Goal: Find specific page/section: Find specific page/section

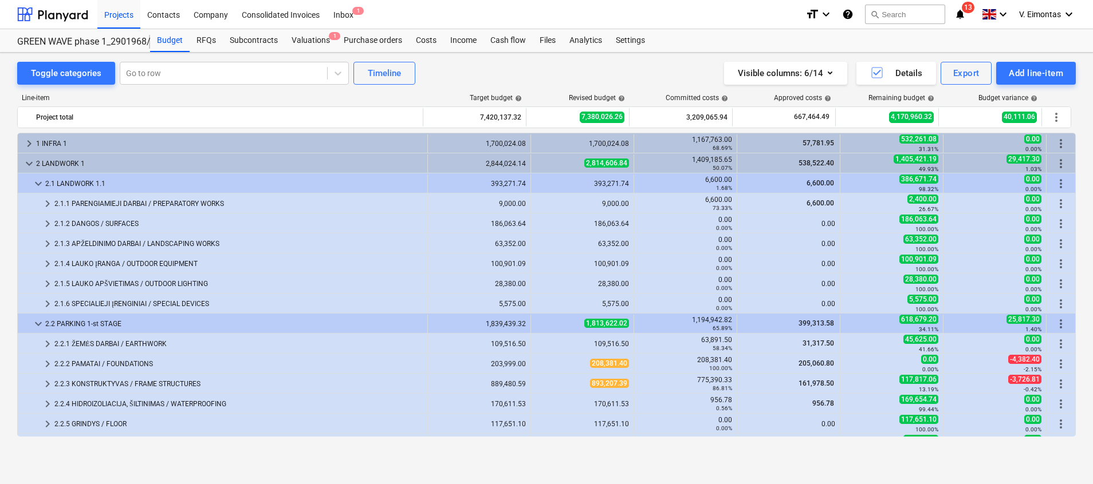
scroll to position [172, 0]
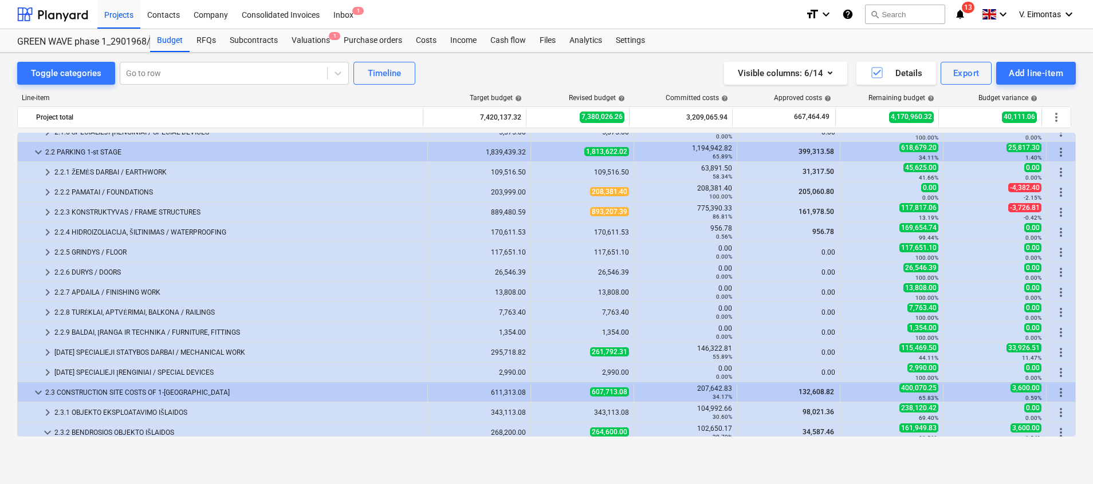
click at [504, 66] on div "Toggle categories Go to row Timeline Visible columns : 6/14 Details Export Add …" at bounding box center [546, 73] width 1058 height 23
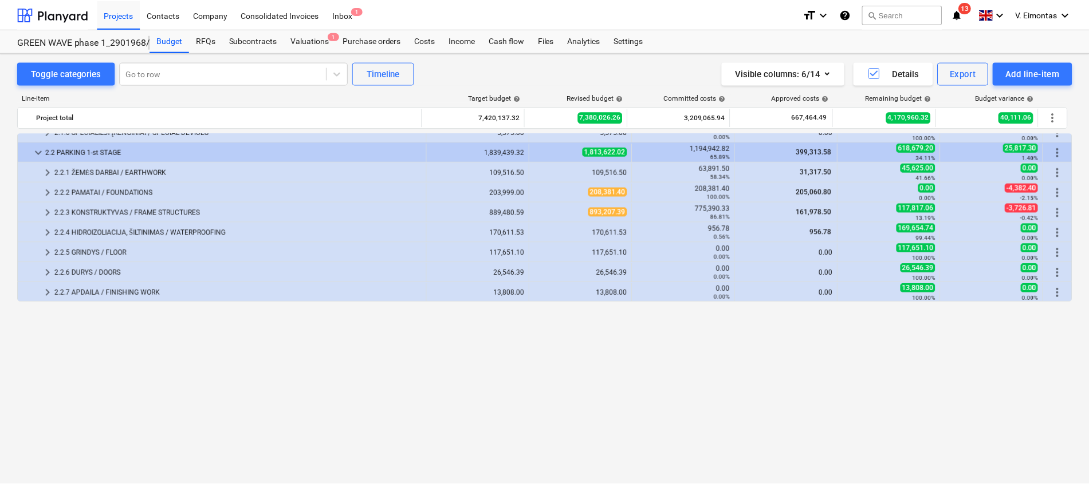
scroll to position [0, 0]
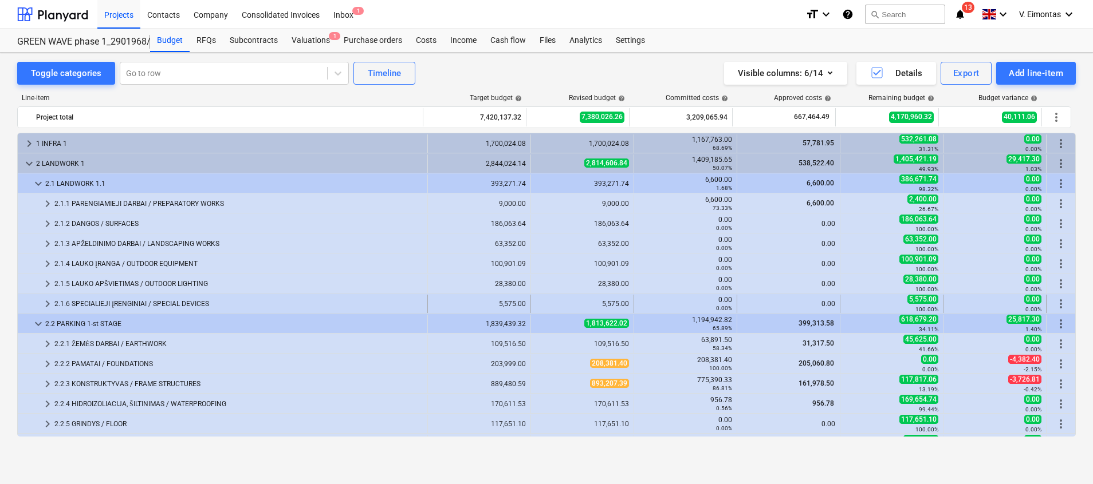
click at [107, 301] on div "2.1.6 SPECIALIEJI ĮRENGINIAI / SPECIAL DEVICES" at bounding box center [238, 304] width 368 height 18
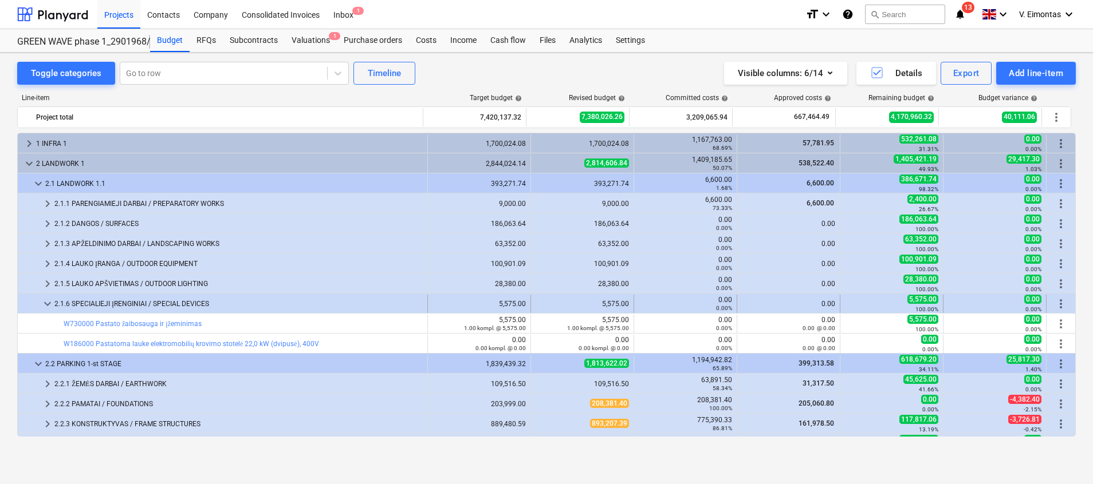
click at [157, 299] on div "2.1.6 SPECIALIEJI ĮRENGINIAI / SPECIAL DEVICES" at bounding box center [238, 304] width 368 height 18
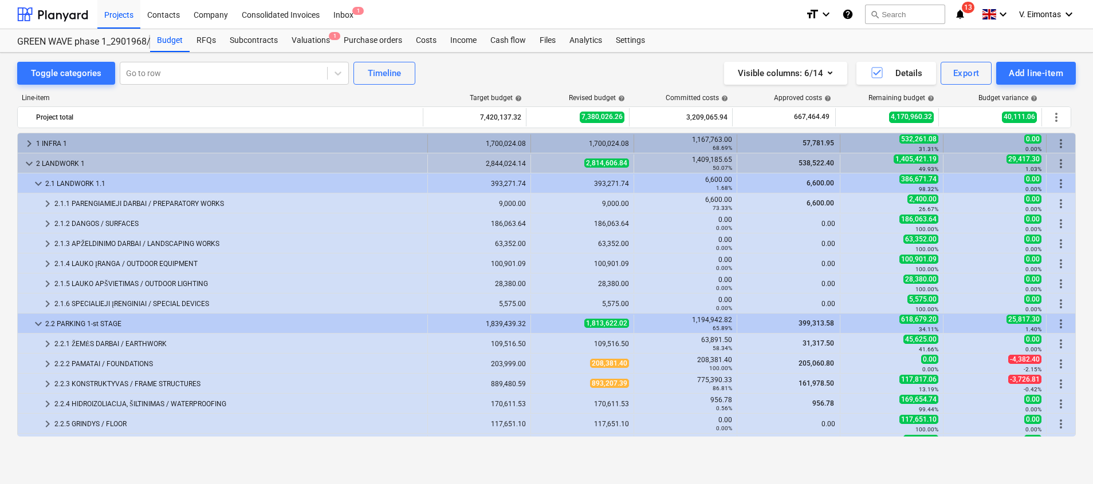
click at [64, 135] on div "1 INFRA 1" at bounding box center [229, 144] width 387 height 18
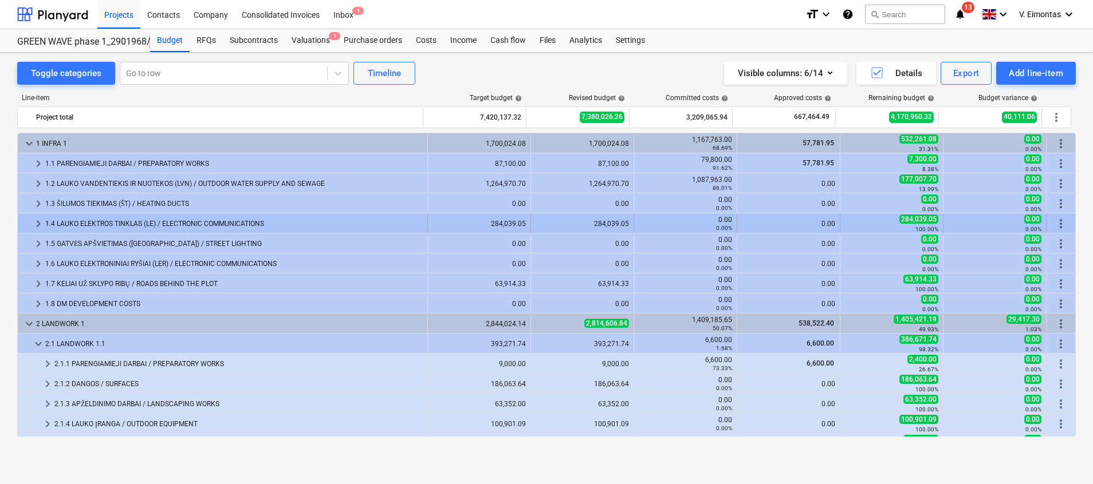
click at [109, 218] on div "1.4 LAUKO ELEKTROS TINKLAS (LE) / ELECTRONIC COMMUNICATIONS" at bounding box center [233, 224] width 377 height 18
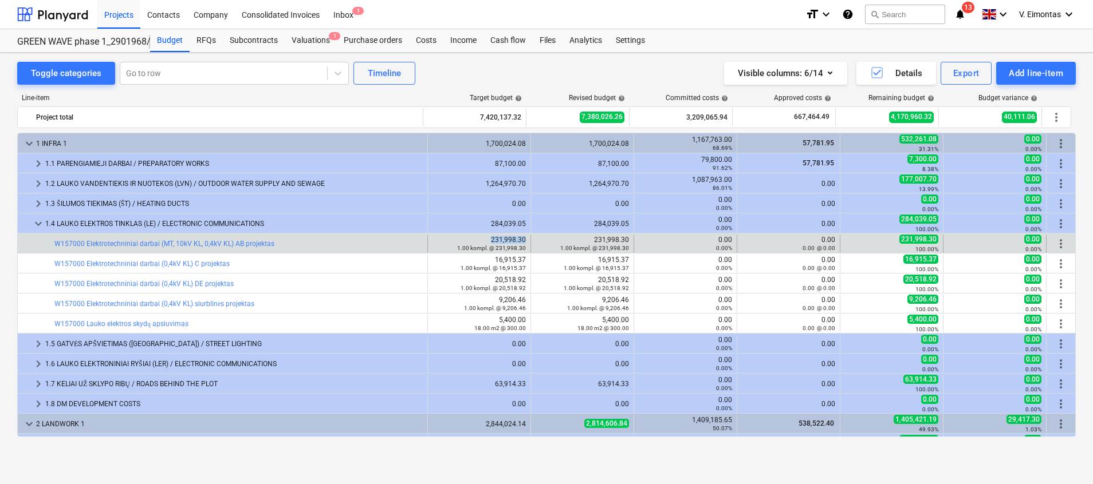
drag, startPoint x: 487, startPoint y: 238, endPoint x: 521, endPoint y: 239, distance: 33.8
click at [521, 239] on div "231,998.30 1.00 kompl. @ 231,998.30" at bounding box center [478, 244] width 93 height 16
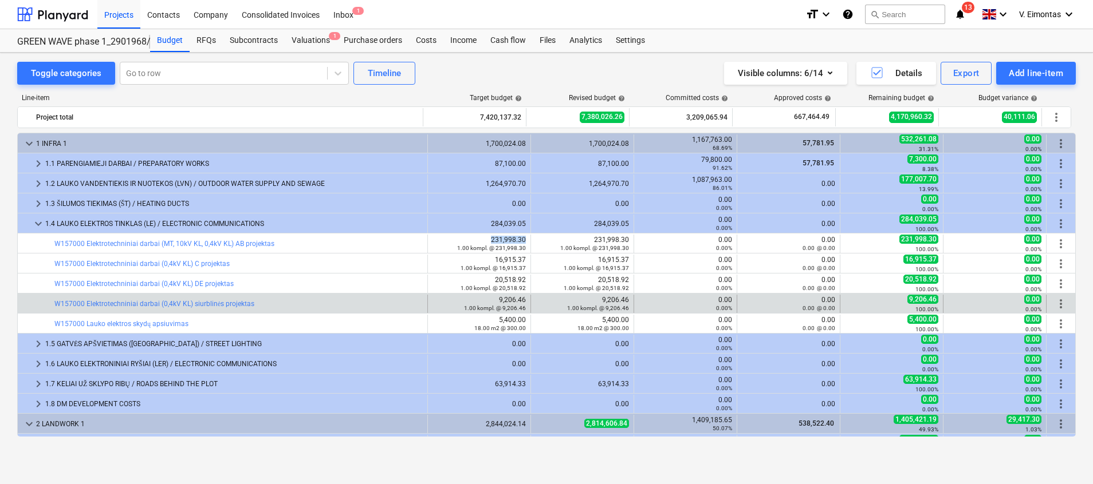
copy div "231,998.30"
drag, startPoint x: 522, startPoint y: 298, endPoint x: 495, endPoint y: 294, distance: 26.6
click at [495, 294] on div "bar_chart W157000 Elektrotechniniai darbai (0,4kV KL) siurblinės projektas 9,20…" at bounding box center [546, 303] width 1057 height 19
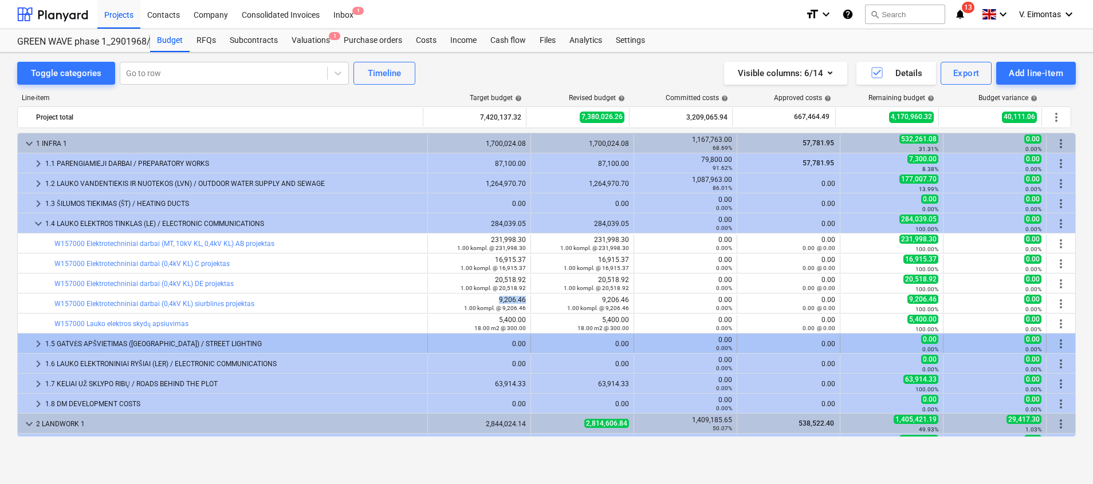
copy div "9,206.46"
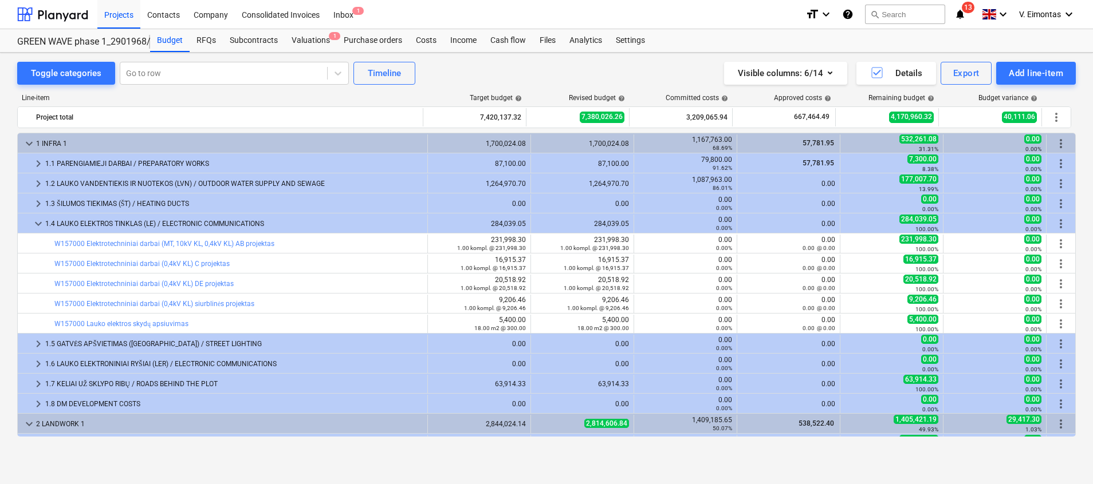
click at [0, 120] on html "Projects Contacts Company Consolidated Invoices Inbox 1 format_size keyboard_ar…" at bounding box center [546, 242] width 1093 height 484
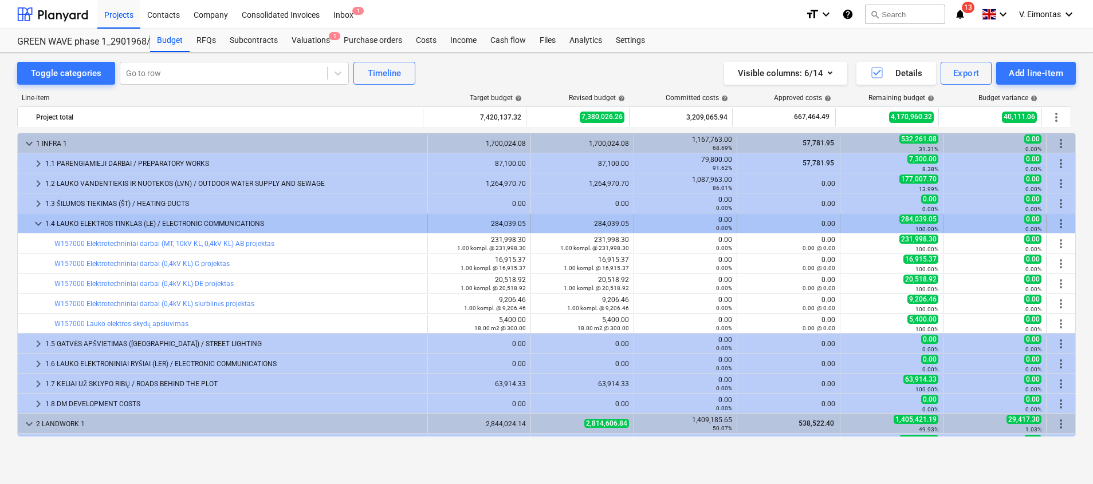
click at [32, 224] on span "keyboard_arrow_down" at bounding box center [38, 224] width 14 height 14
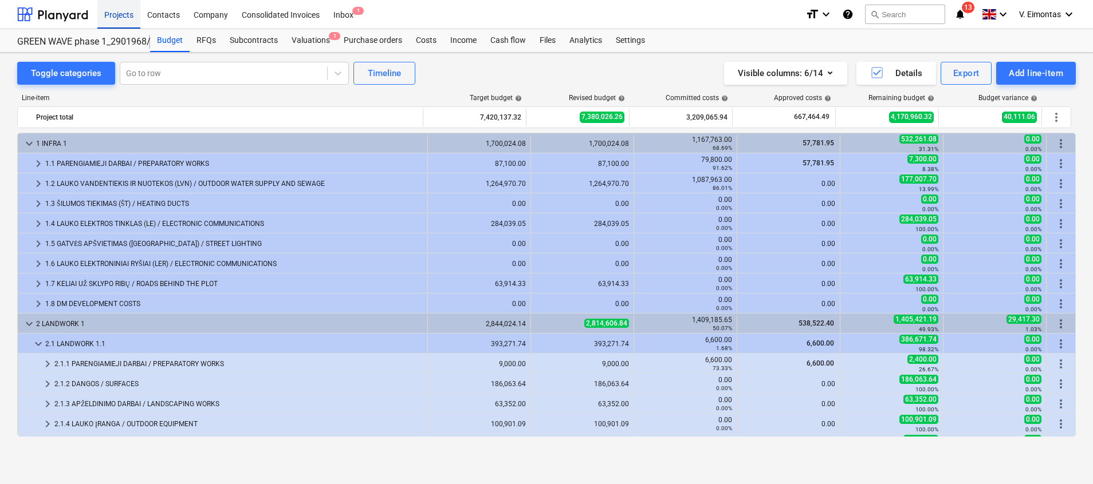
click at [117, 21] on div "Projects" at bounding box center [118, 13] width 43 height 29
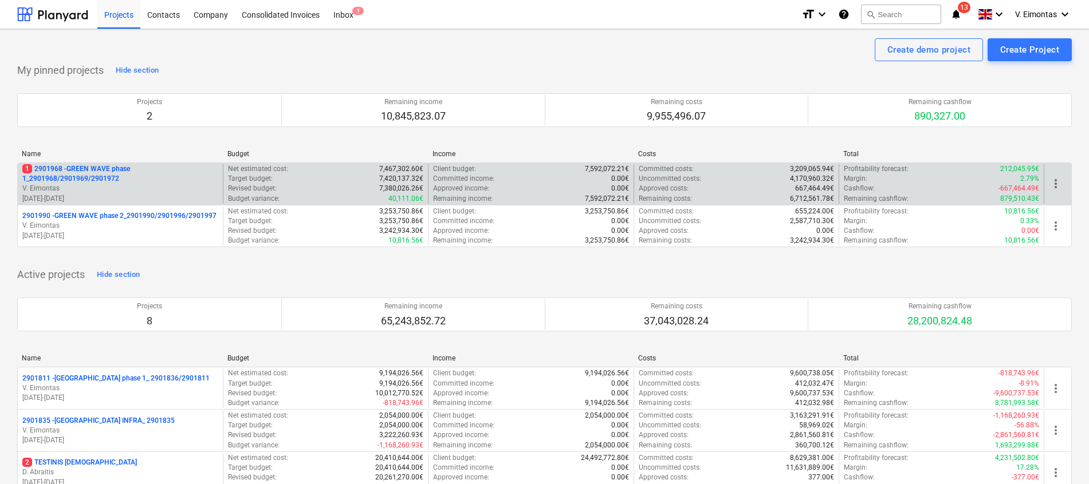
click at [90, 173] on p "1 2901968 - GREEN WAVE phase 1_2901968/2901969/2901972" at bounding box center [120, 173] width 196 height 19
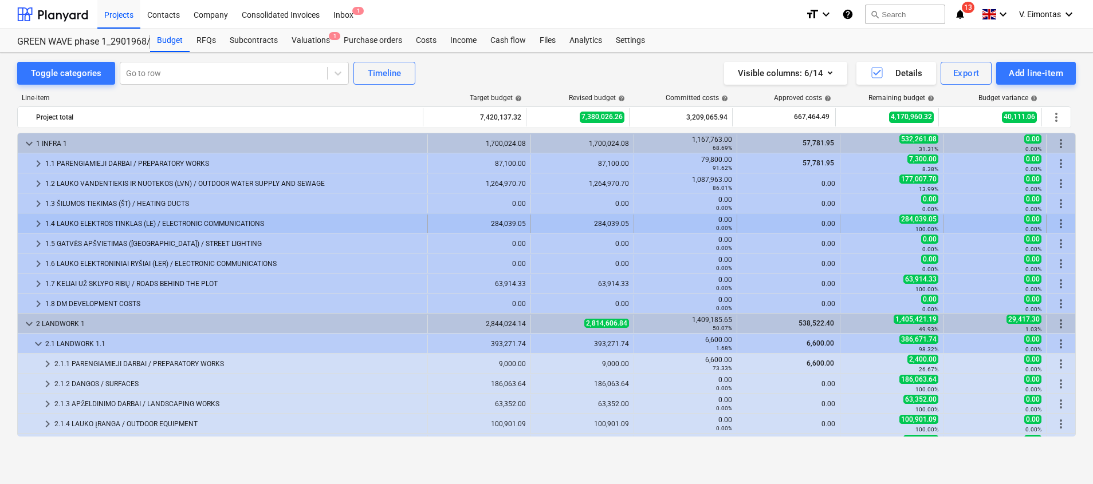
click at [126, 226] on div "1.4 LAUKO ELEKTROS TINKLAS (LE) / ELECTRONIC COMMUNICATIONS" at bounding box center [233, 224] width 377 height 18
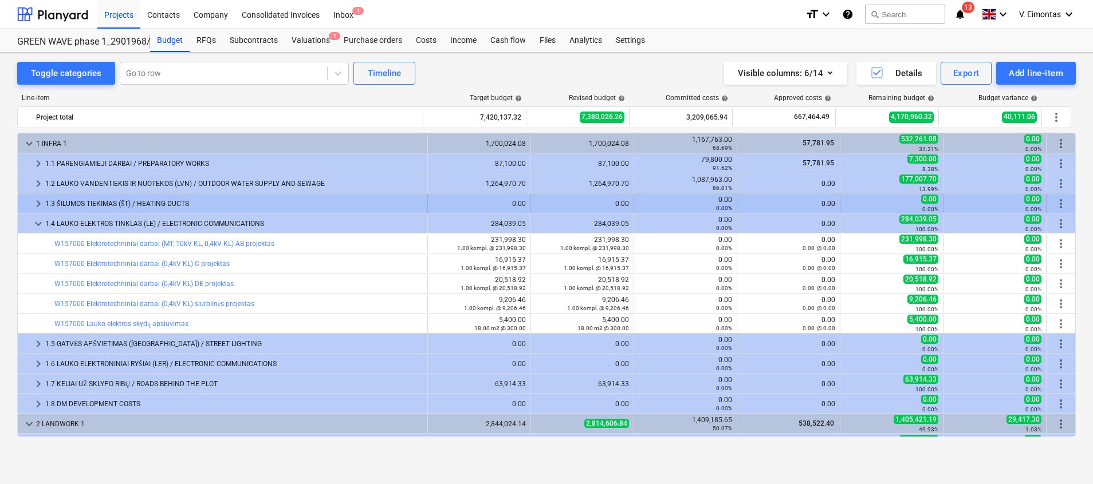
click at [88, 200] on div "1.3 ŠILUMOS TIEKIMAS (ŠT) / HEATING DUCTS" at bounding box center [233, 204] width 377 height 18
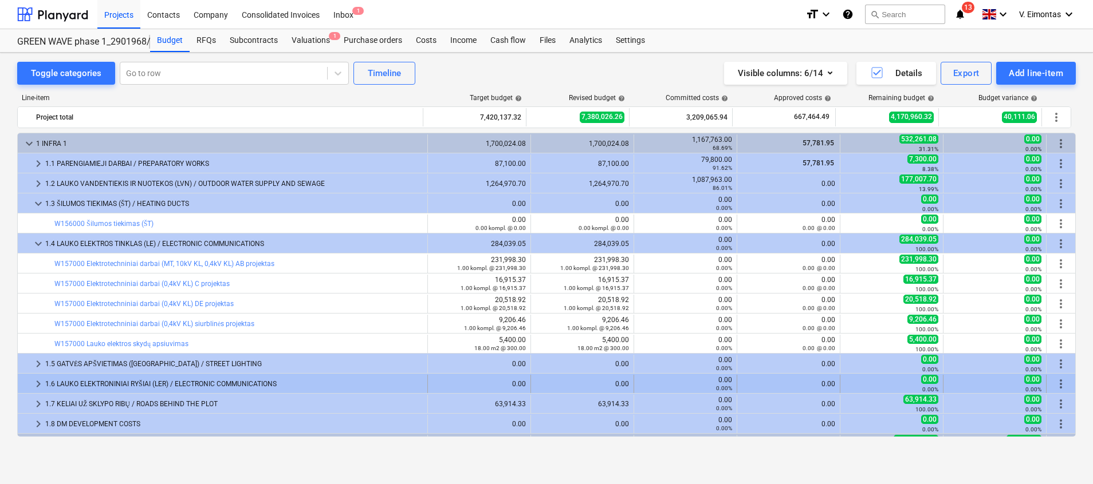
click at [153, 380] on div "1.6 LAUKO ELEKTRONINIAI RYŠIAI (LER) / ELECTRONIC COMMUNICATIONS" at bounding box center [233, 384] width 377 height 18
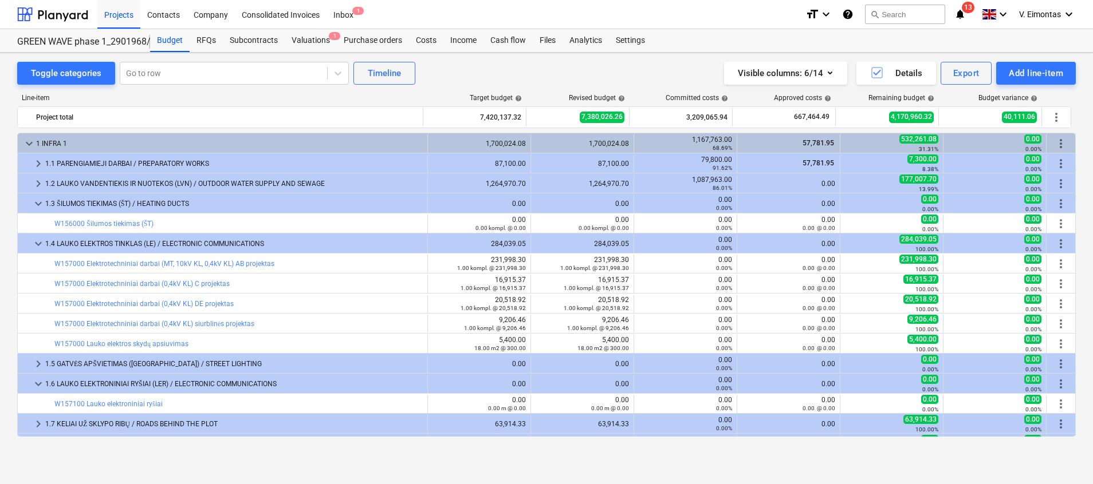
click at [153, 380] on div "1.6 LAUKO ELEKTRONINIAI RYŠIAI (LER) / ELECTRONIC COMMUNICATIONS" at bounding box center [233, 384] width 377 height 18
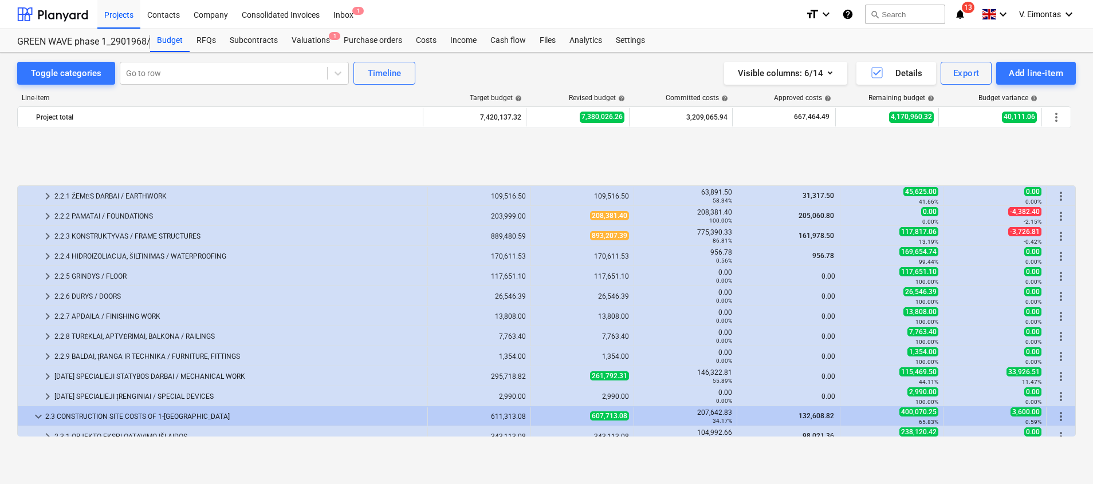
scroll to position [515, 0]
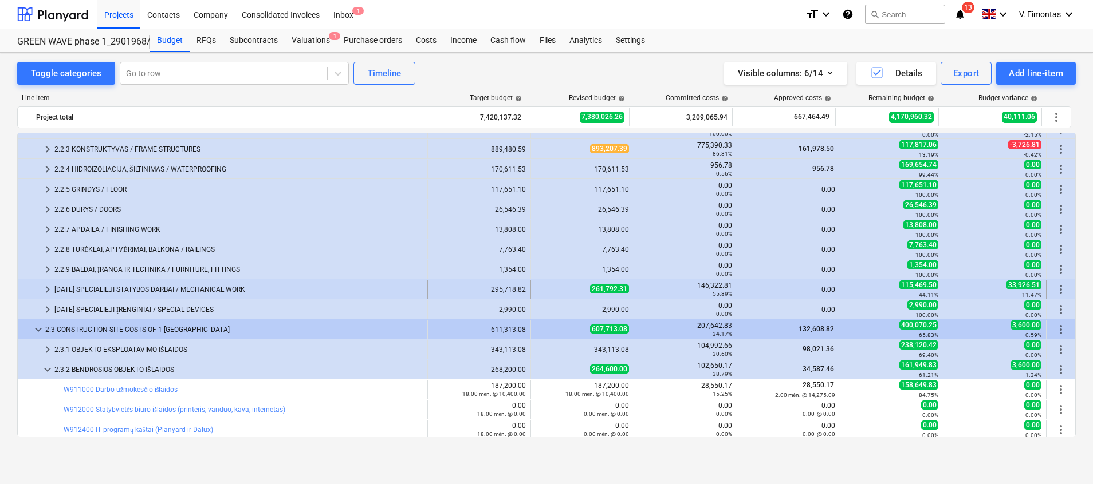
click at [124, 288] on div "[DATE] SPECIALIEJI STATYBOS DARBAI / MECHANICAL WORK" at bounding box center [238, 290] width 368 height 18
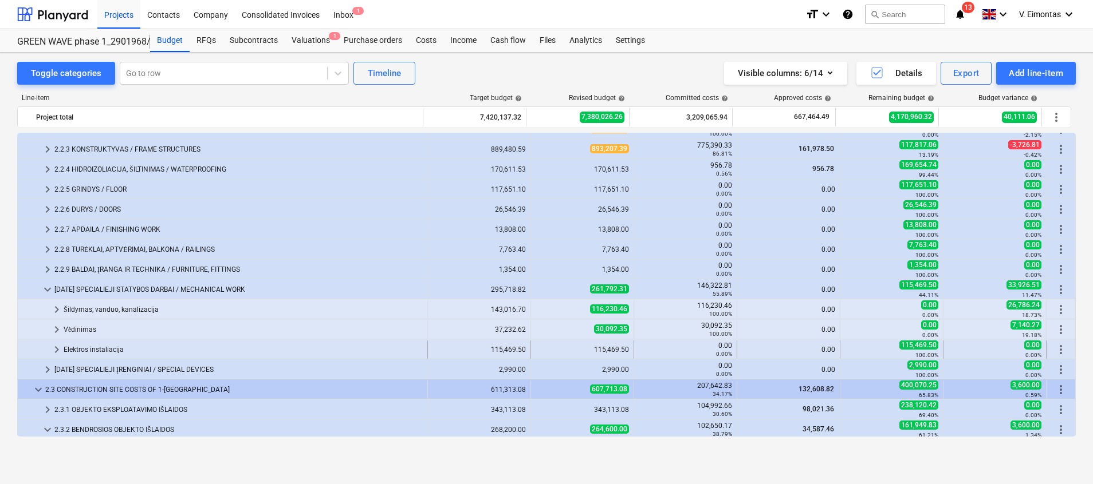
click at [104, 348] on div "Elektros instaliacija" at bounding box center [243, 350] width 359 height 18
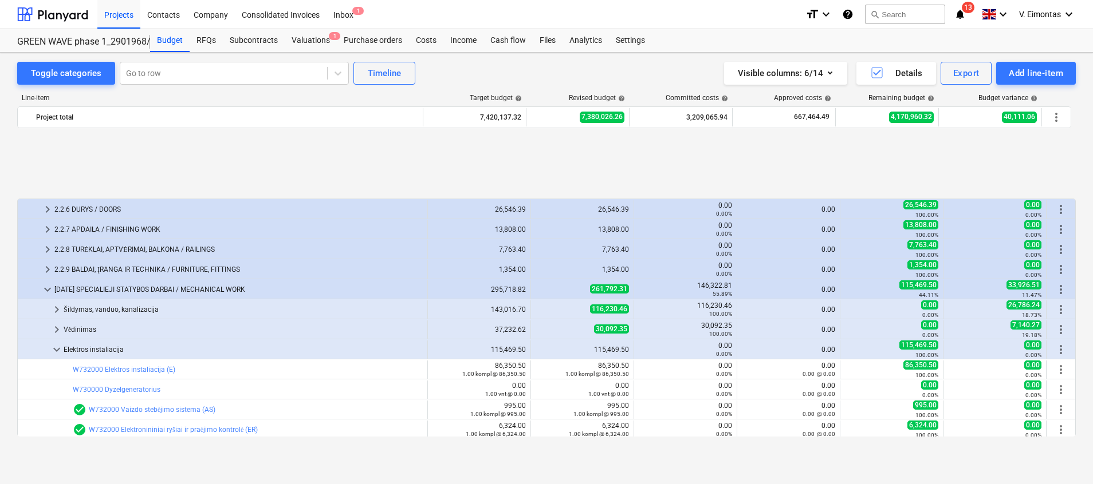
scroll to position [601, 0]
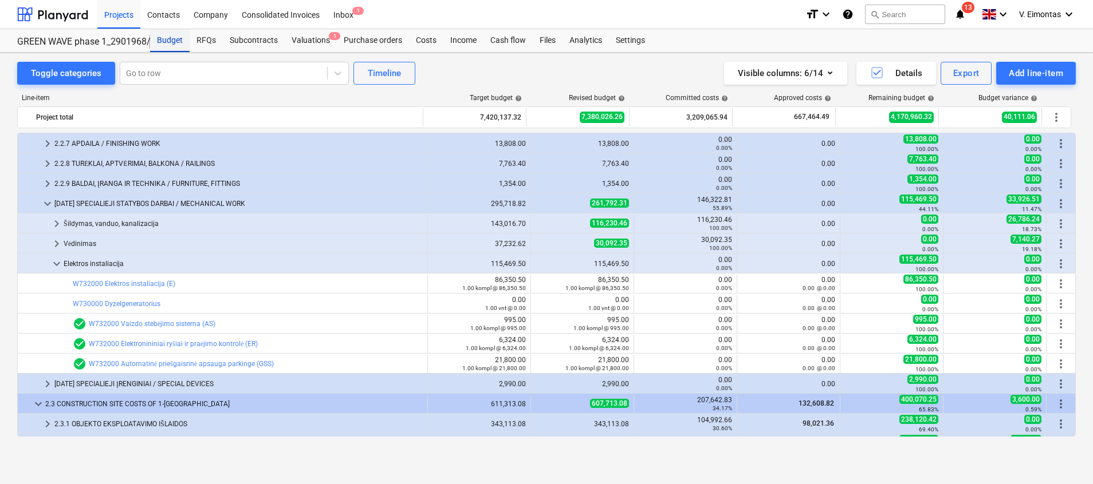
click at [164, 41] on div "Budget" at bounding box center [170, 40] width 40 height 23
click at [106, 261] on div "Elektros instaliacija" at bounding box center [243, 264] width 359 height 18
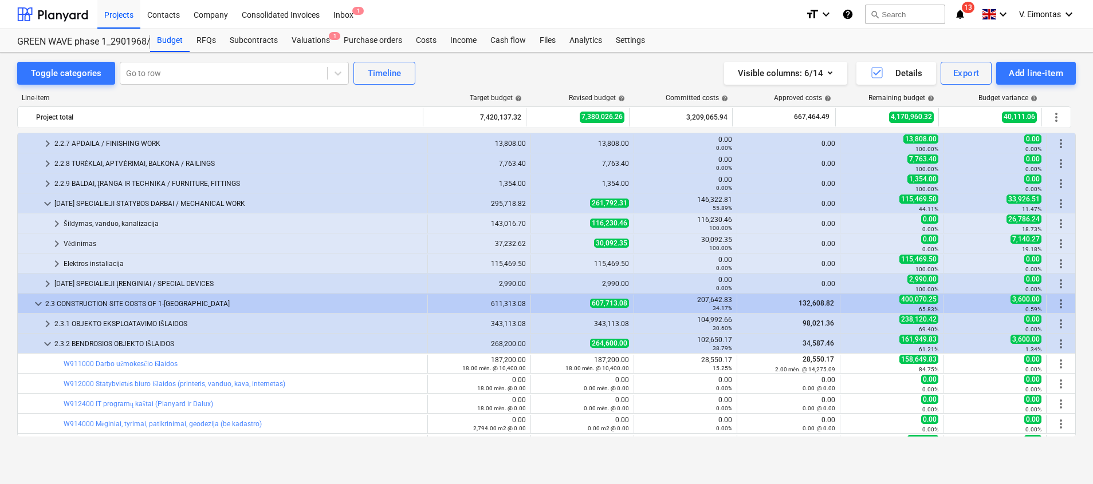
click at [599, 70] on div "Visible columns : 6/14 Details Export Add line-item" at bounding box center [823, 73] width 504 height 23
click at [123, 12] on div "Projects" at bounding box center [118, 13] width 43 height 29
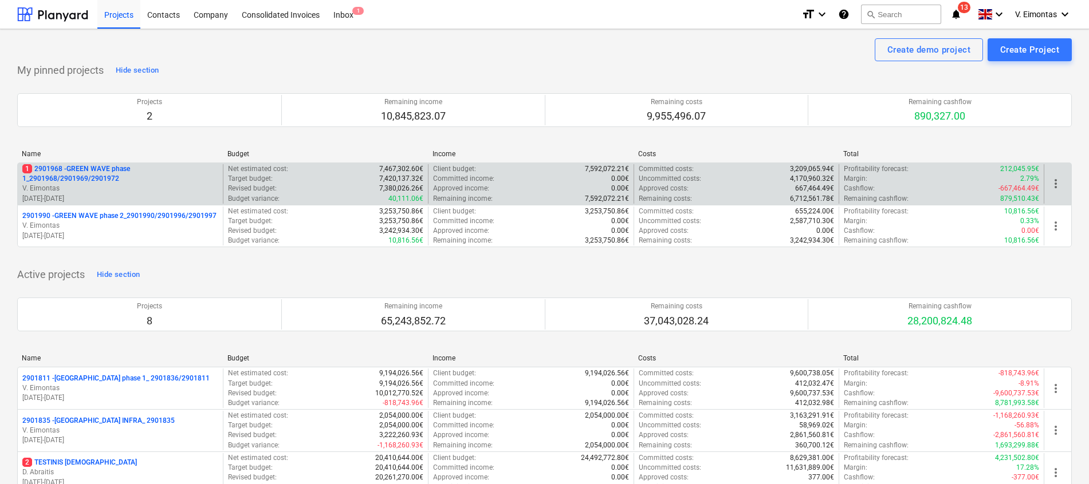
click at [100, 170] on p "1 2901968 - GREEN WAVE phase 1_2901968/2901969/2901972" at bounding box center [120, 173] width 196 height 19
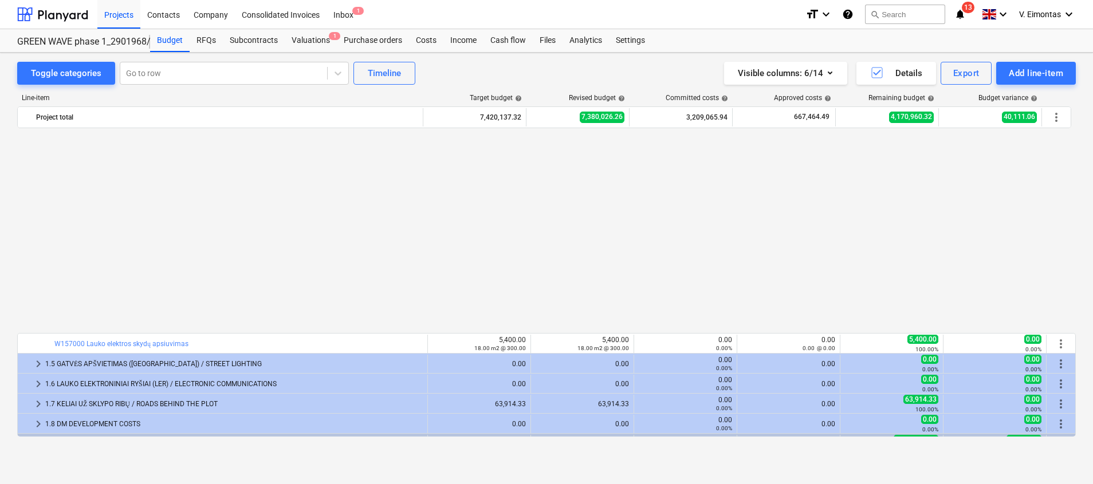
scroll to position [601, 0]
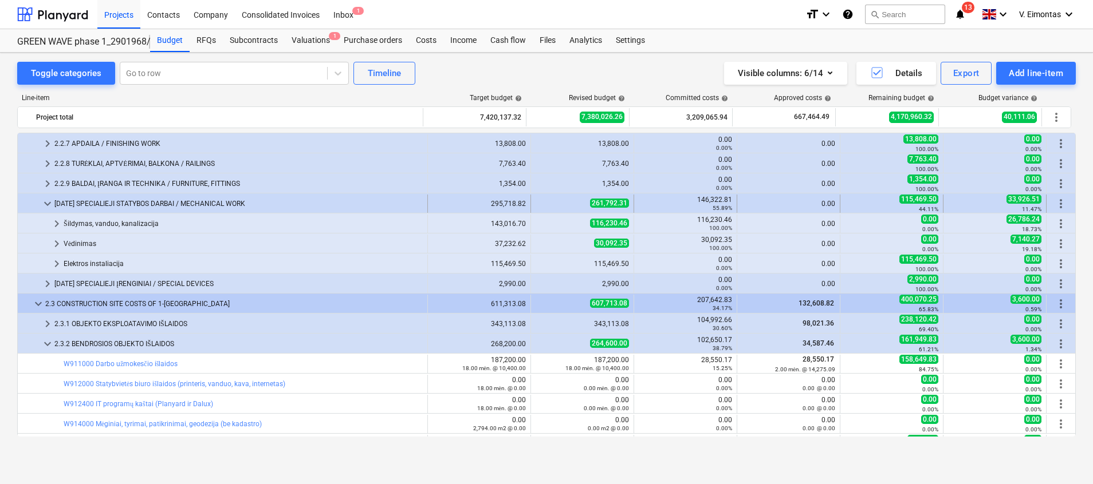
click at [47, 200] on span "keyboard_arrow_down" at bounding box center [48, 204] width 14 height 14
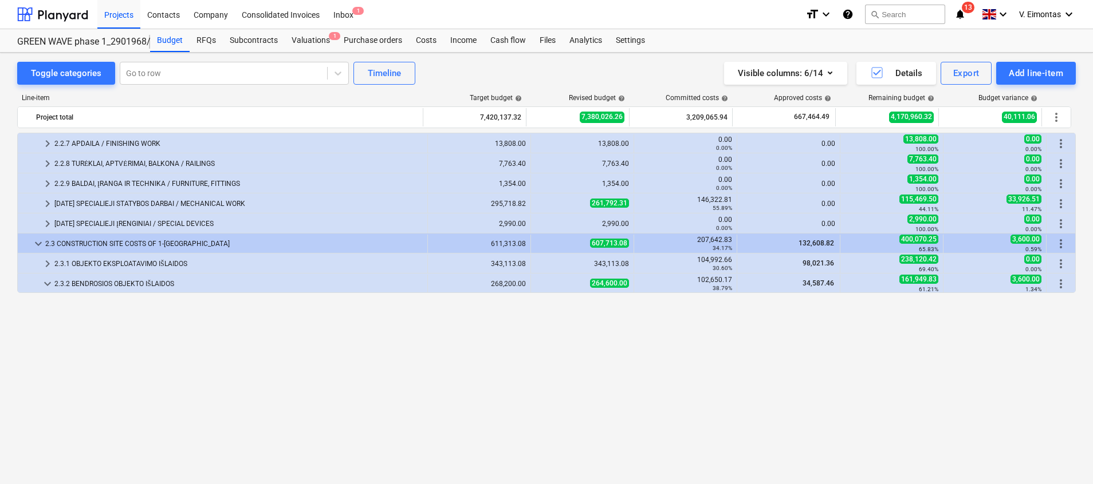
scroll to position [344, 0]
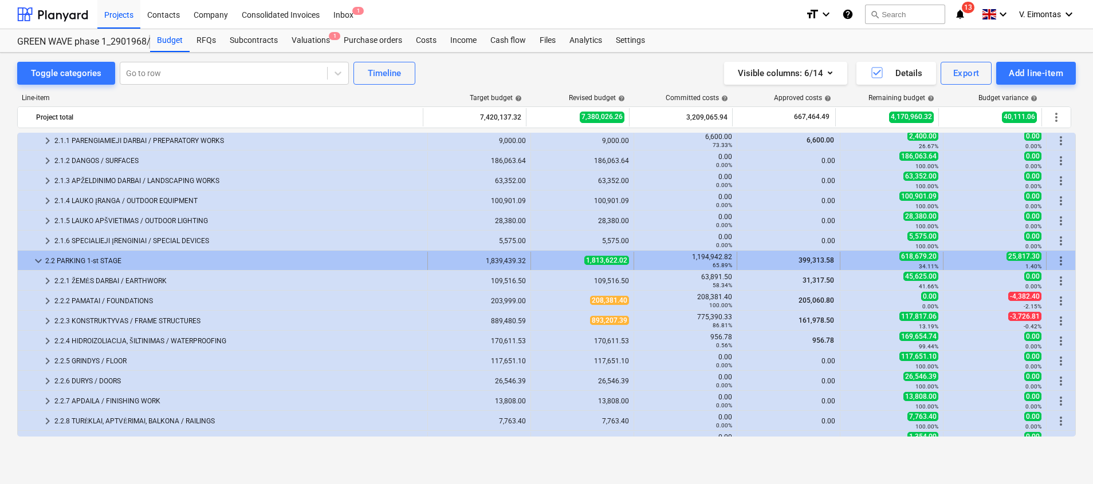
click at [38, 260] on span "keyboard_arrow_down" at bounding box center [38, 261] width 14 height 14
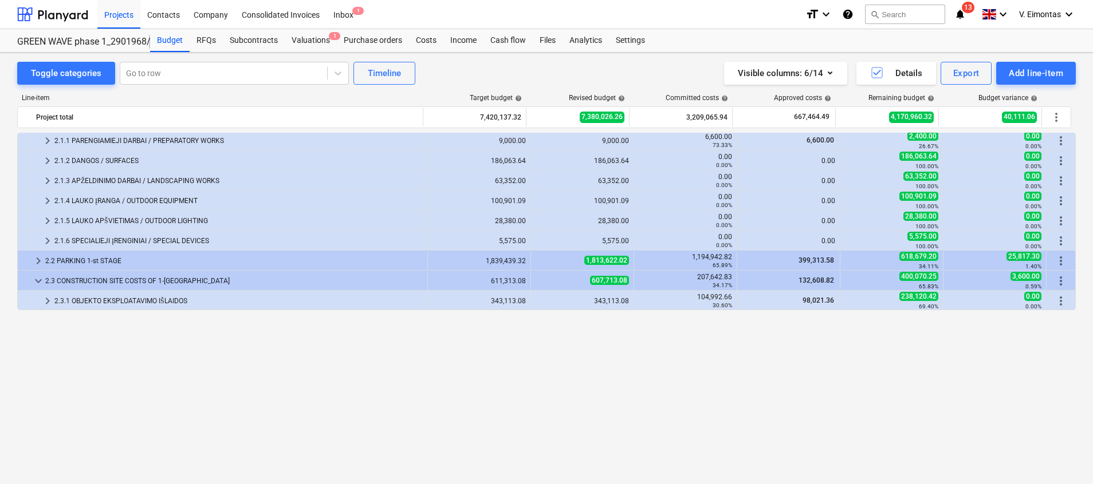
scroll to position [172, 0]
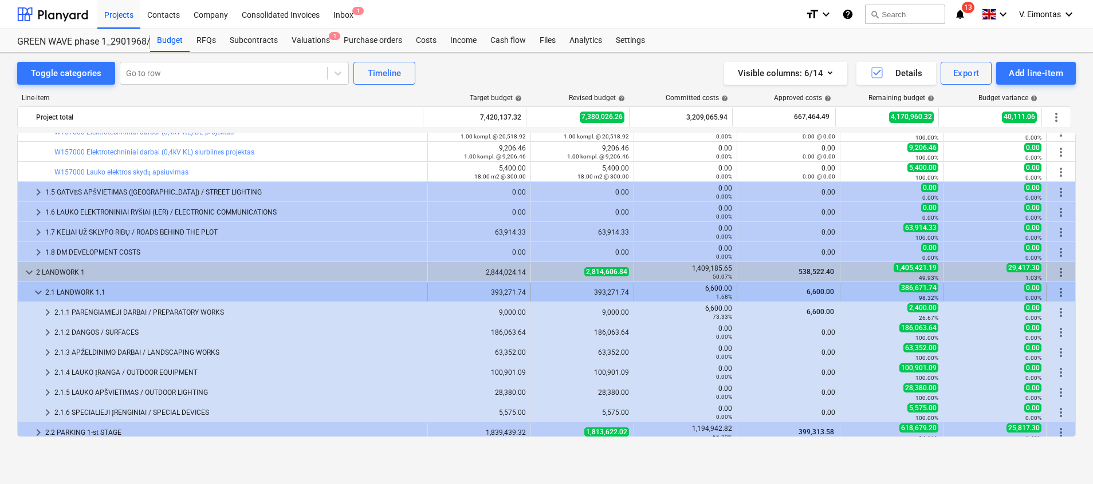
click at [37, 294] on span "keyboard_arrow_down" at bounding box center [38, 293] width 14 height 14
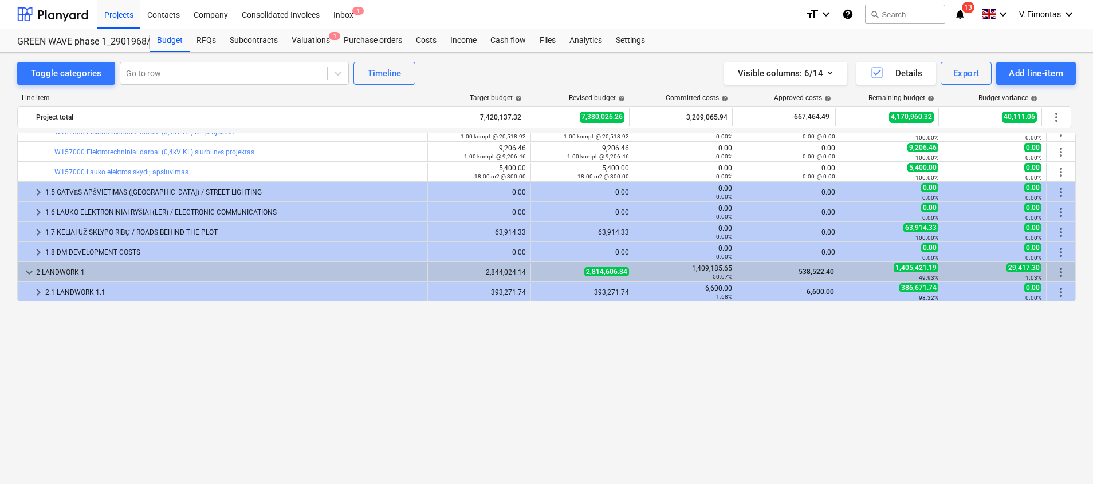
scroll to position [0, 0]
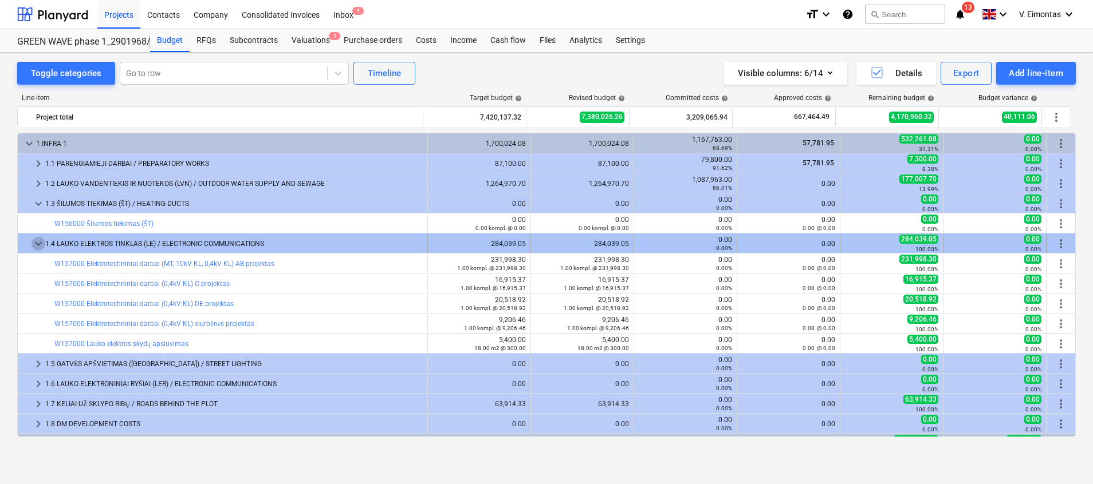
click at [34, 245] on span "keyboard_arrow_down" at bounding box center [38, 244] width 14 height 14
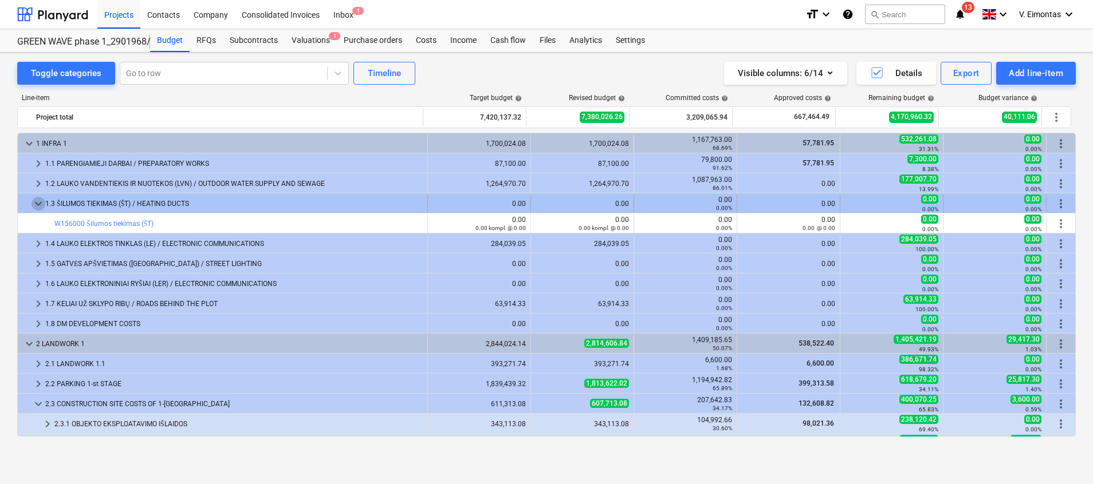
click at [34, 205] on span "keyboard_arrow_down" at bounding box center [38, 204] width 14 height 14
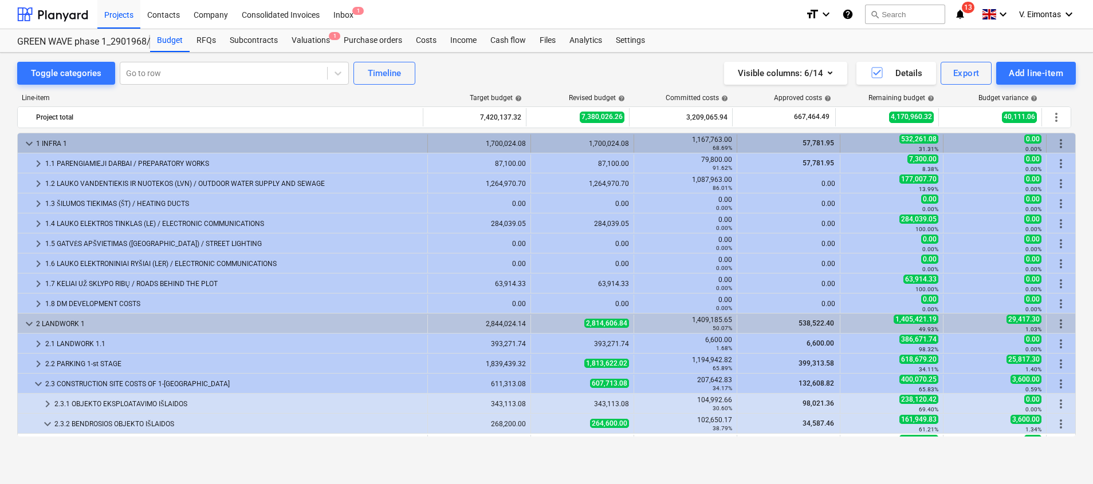
click at [26, 144] on span "keyboard_arrow_down" at bounding box center [29, 144] width 14 height 14
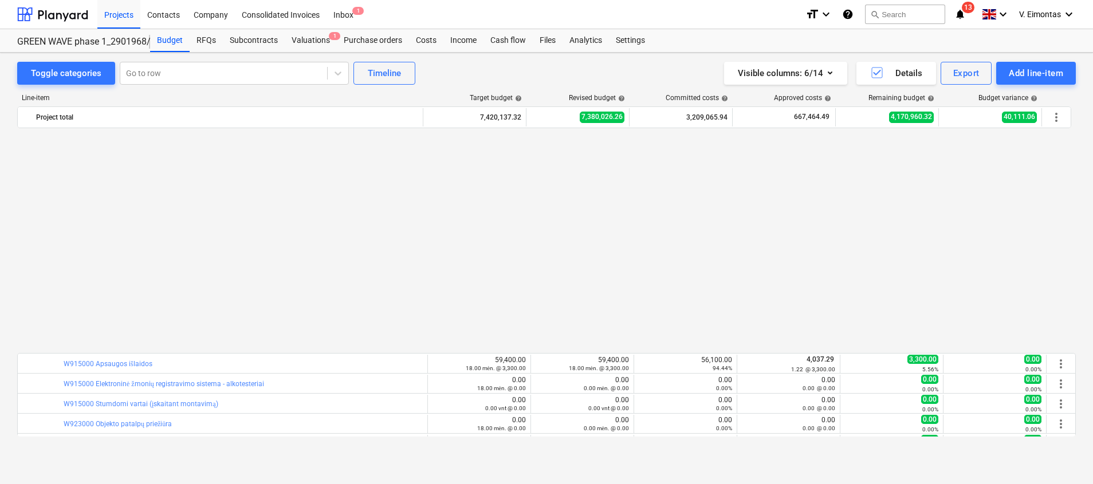
scroll to position [258, 0]
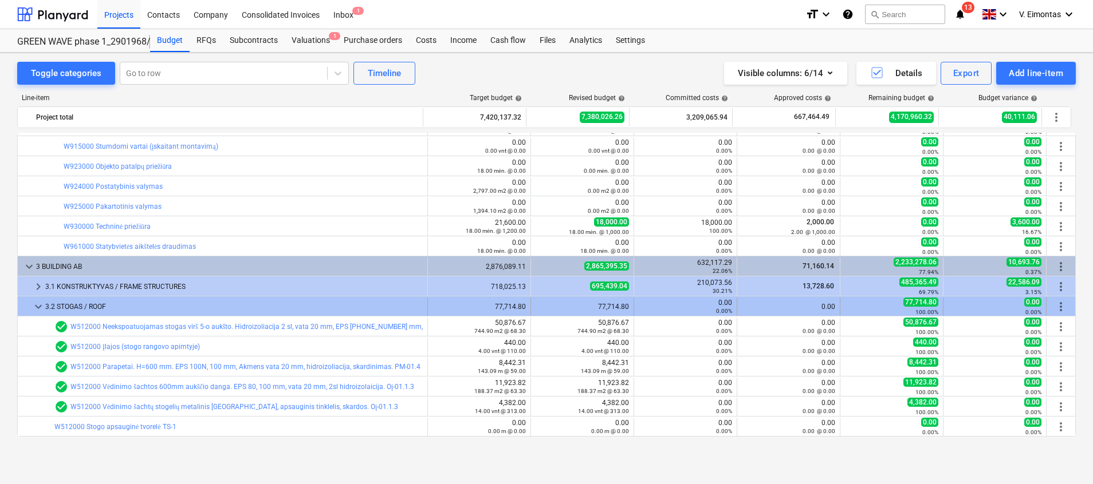
click at [40, 303] on span "keyboard_arrow_down" at bounding box center [38, 307] width 14 height 14
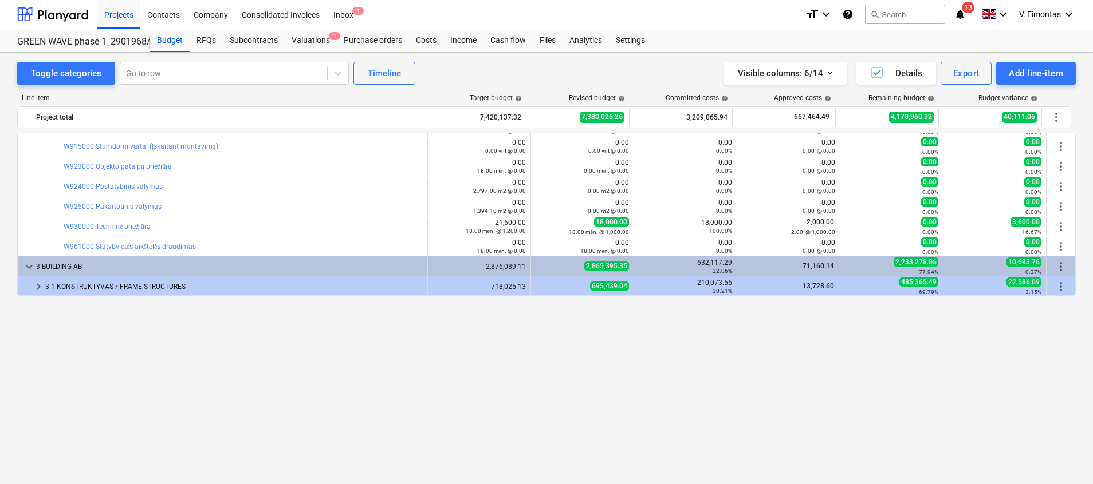
scroll to position [86, 0]
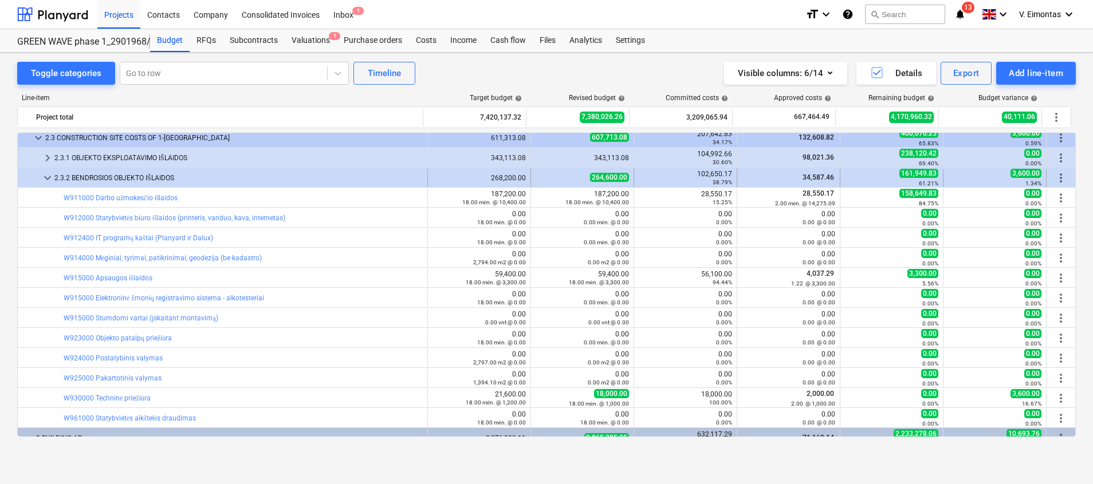
click at [48, 175] on span "keyboard_arrow_down" at bounding box center [48, 178] width 14 height 14
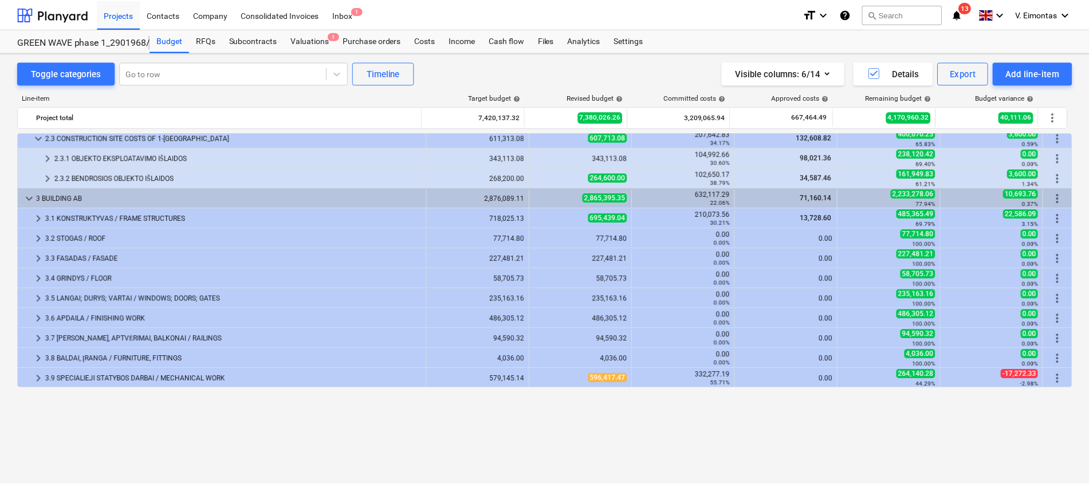
scroll to position [0, 0]
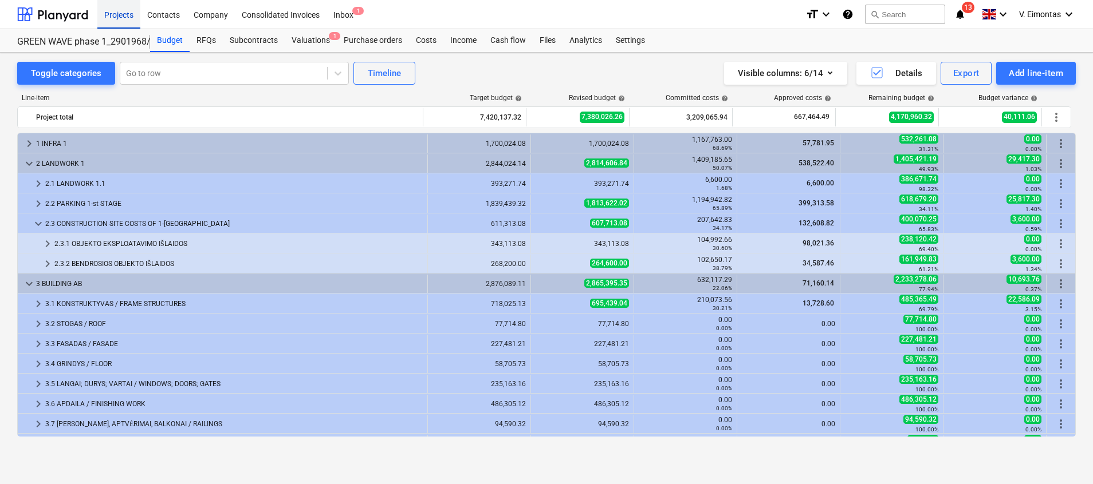
click at [121, 9] on div "Projects" at bounding box center [118, 13] width 43 height 29
